Goal: Feedback & Contribution: Contribute content

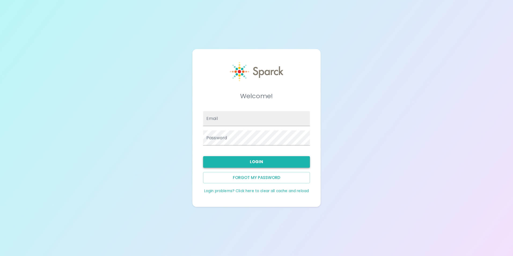
type input "[EMAIL_ADDRESS][DOMAIN_NAME]"
click at [221, 115] on button "Login" at bounding box center [256, 161] width 107 height 11
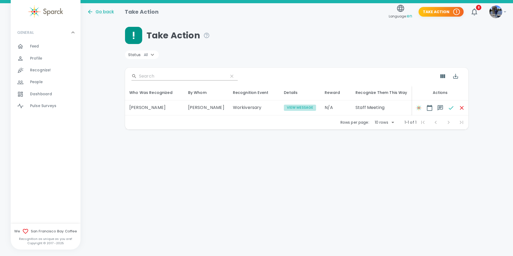
click at [249, 107] on button "View Message" at bounding box center [300, 108] width 32 height 6
click at [249, 108] on img "button" at bounding box center [419, 108] width 6 height 6
click at [249, 107] on button "View Message" at bounding box center [300, 108] width 32 height 6
click at [249, 107] on img "button" at bounding box center [419, 108] width 6 height 6
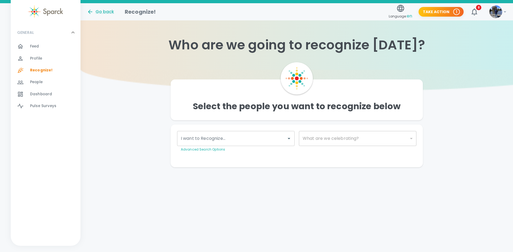
click at [238, 115] on input "I want to Recognize..." at bounding box center [231, 138] width 105 height 10
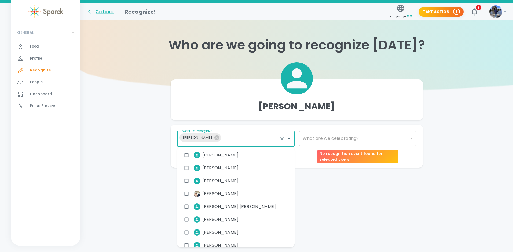
click at [249, 115] on div "​" at bounding box center [358, 138] width 118 height 15
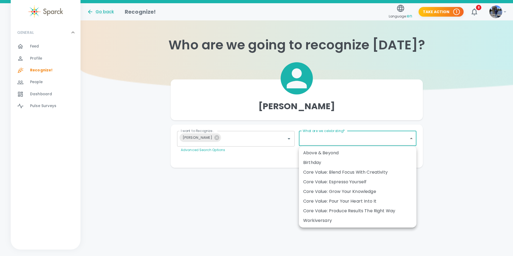
click at [249, 115] on body "Skip Navigation Go back Recognize! Language: en Take Action 1 8 ! GENERAL 0 Fee…" at bounding box center [256, 94] width 513 height 189
click at [249, 115] on div "Workiversary" at bounding box center [357, 220] width 109 height 6
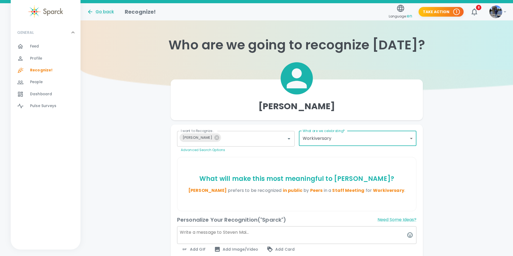
type input "2073"
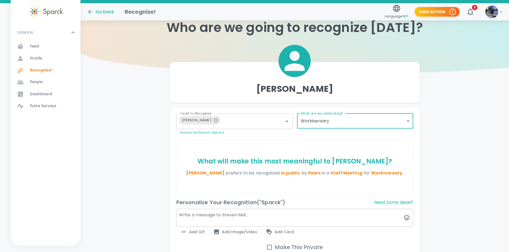
scroll to position [27, 0]
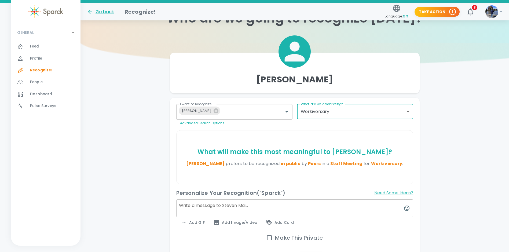
click at [212, 115] on textarea at bounding box center [294, 208] width 237 height 18
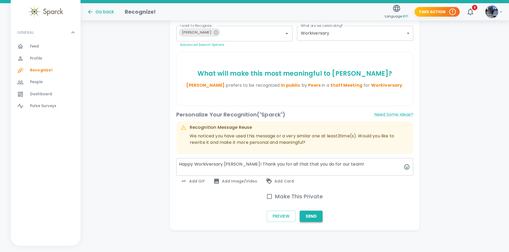
scroll to position [68, 0]
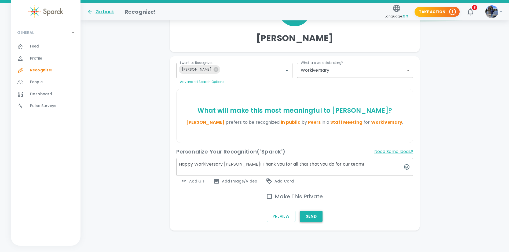
type textarea "Happy Workiversary [PERSON_NAME]! Thank you for all that that you do for our te…"
click at [249, 115] on button "Send" at bounding box center [311, 216] width 23 height 11
